Goal: Task Accomplishment & Management: Manage account settings

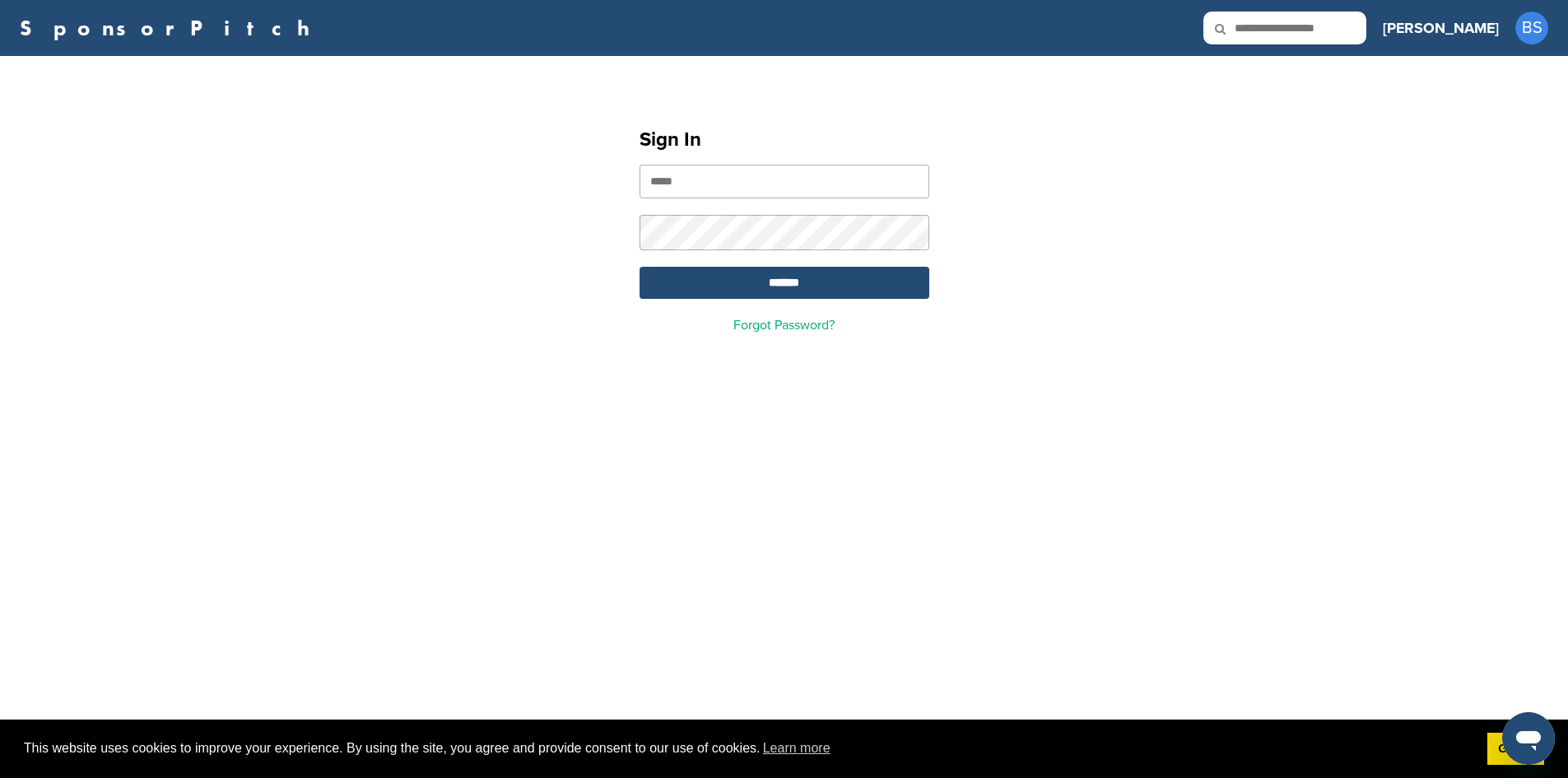
click at [705, 174] on input "email" at bounding box center [784, 182] width 290 height 34
click at [708, 182] on input "email" at bounding box center [784, 182] width 290 height 34
type input "**********"
click at [640, 267] on input "*******" at bounding box center [784, 283] width 290 height 32
